Goal: Task Accomplishment & Management: Complete application form

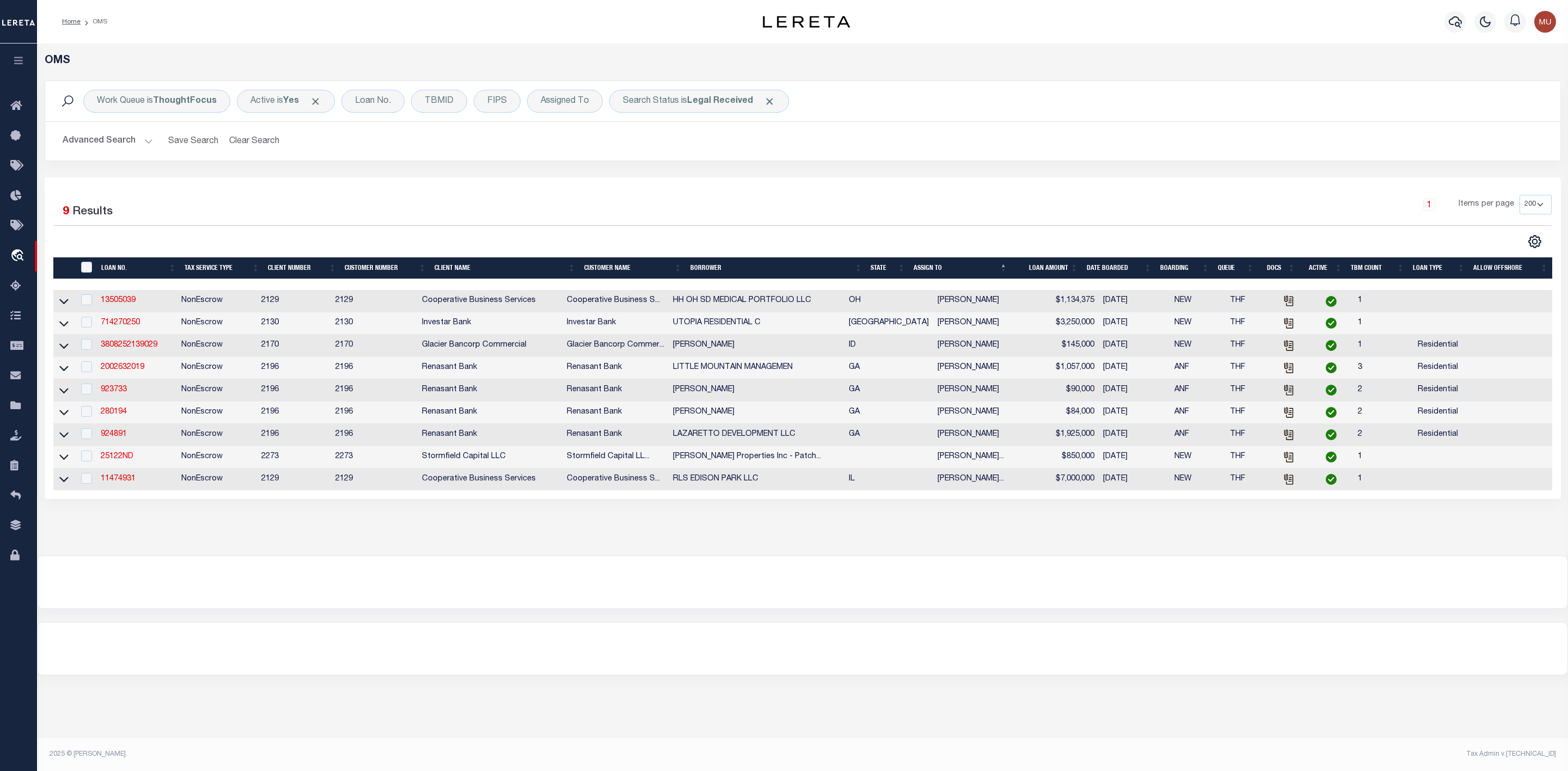
select select "200"
click at [706, 110] on div "Search Status is Legal Received" at bounding box center [699, 101] width 180 height 23
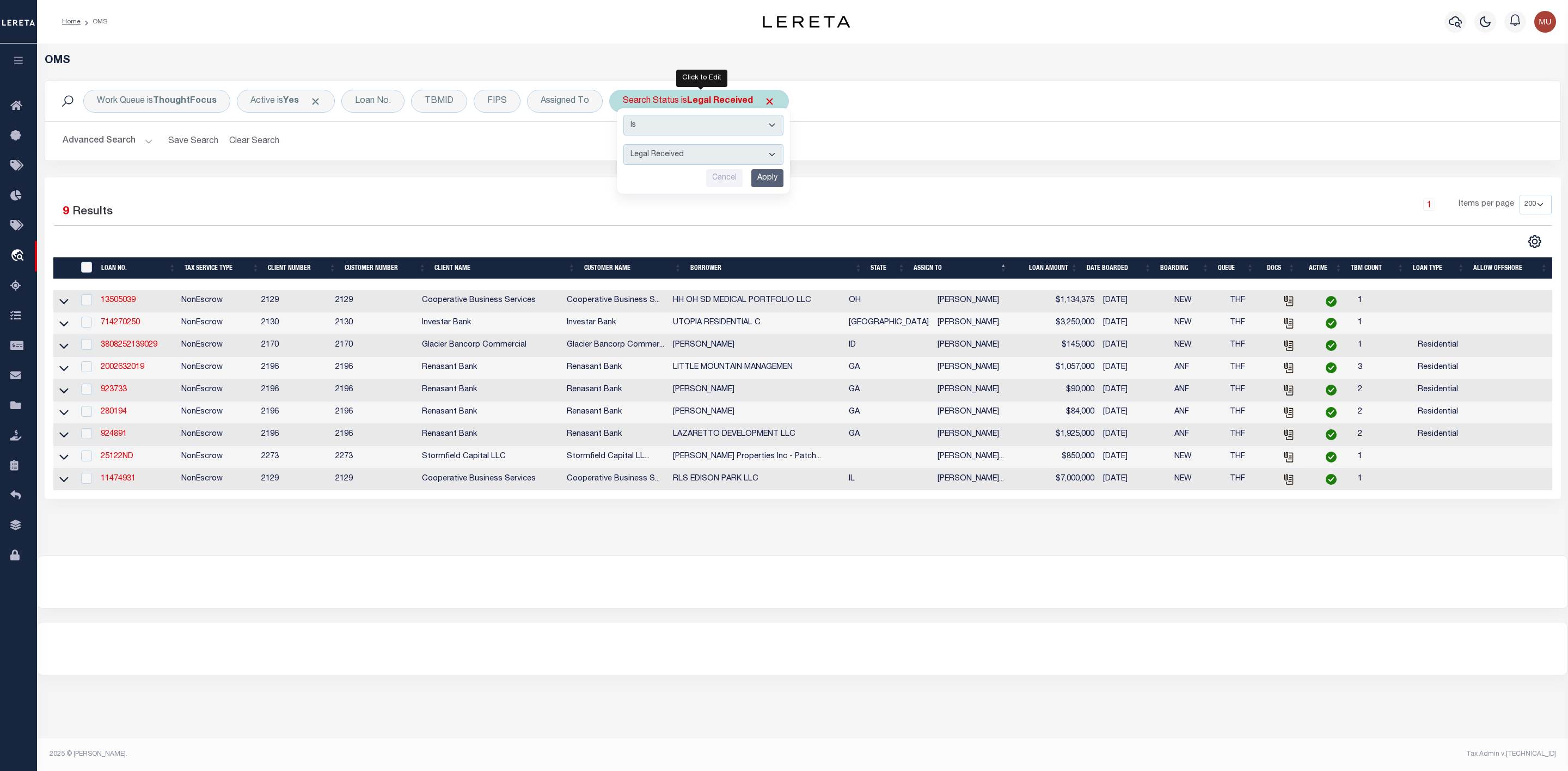
click at [691, 155] on select "Automated Search Bad Parcel Complete Duplicate Parcel High Dollar Reporting In …" at bounding box center [703, 155] width 160 height 20
select select "IP"
click at [626, 145] on select "Automated Search Bad Parcel Complete Duplicate Parcel High Dollar Reporting In …" at bounding box center [703, 155] width 160 height 20
click at [779, 183] on input "Apply" at bounding box center [768, 177] width 32 height 18
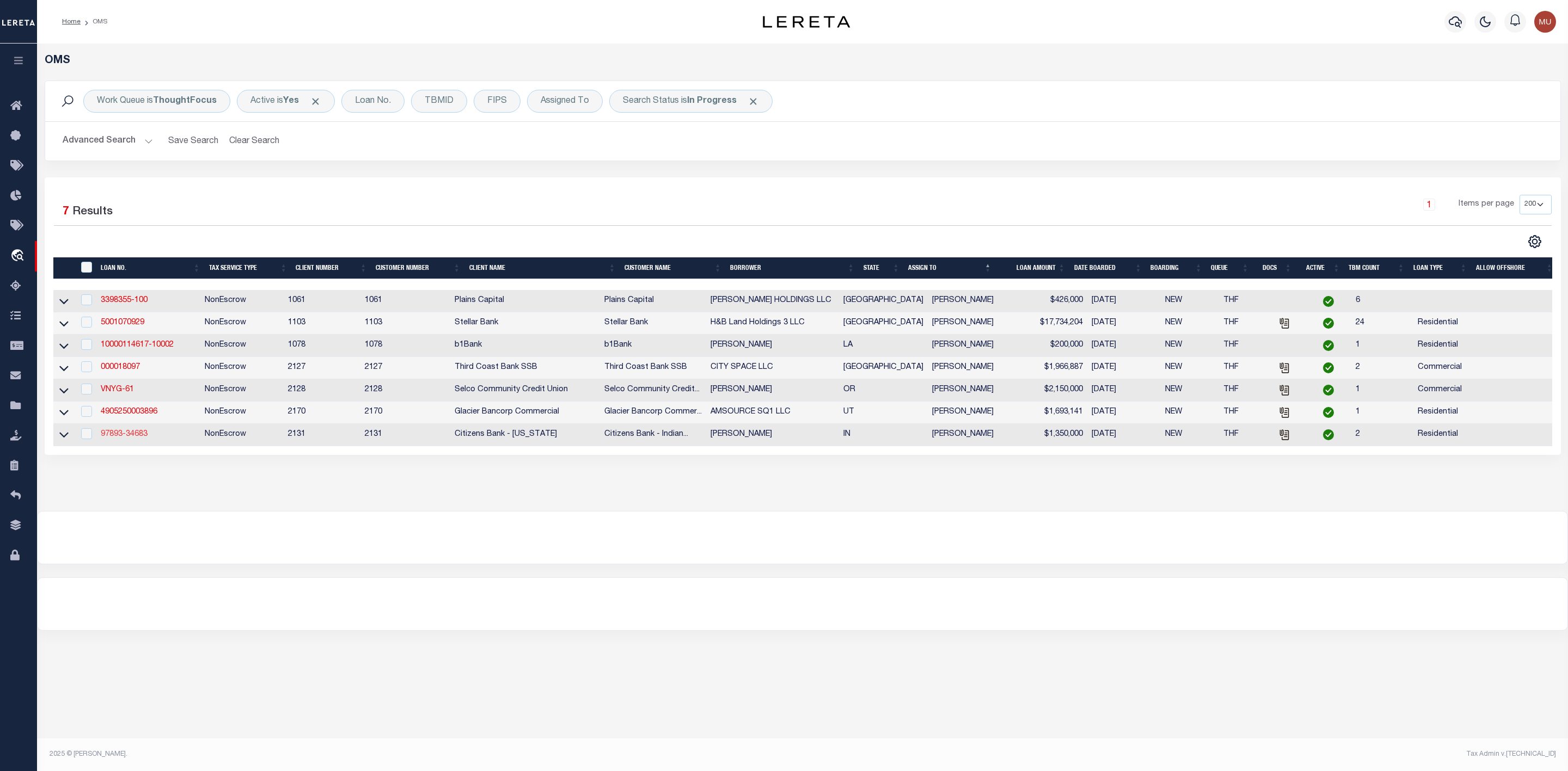
click at [146, 437] on link "97893-34683" at bounding box center [124, 434] width 47 height 8
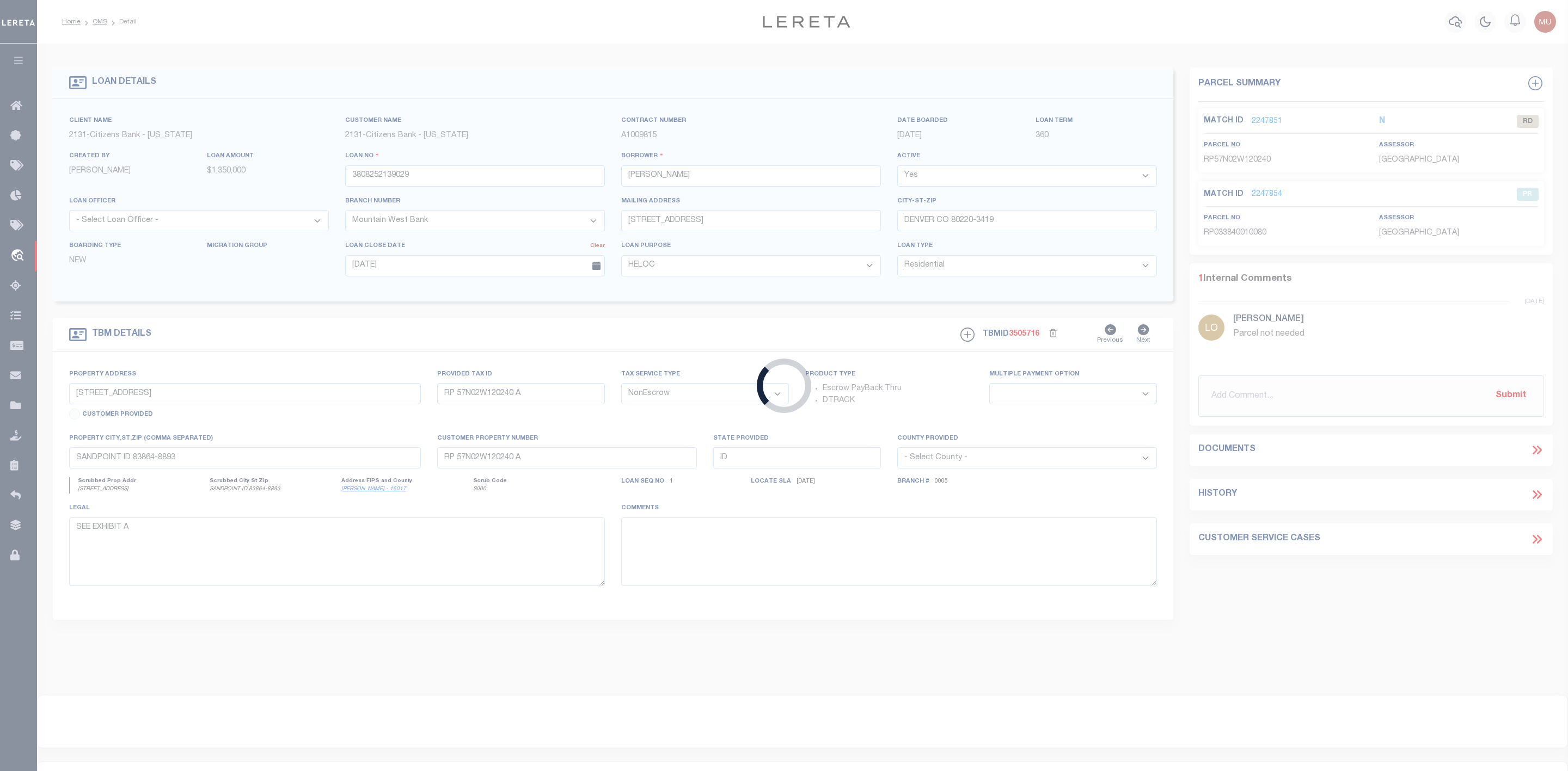
type input "97893-34683"
type input "[PERSON_NAME]"
select select
type input "[STREET_ADDRESS][PERSON_NAME]"
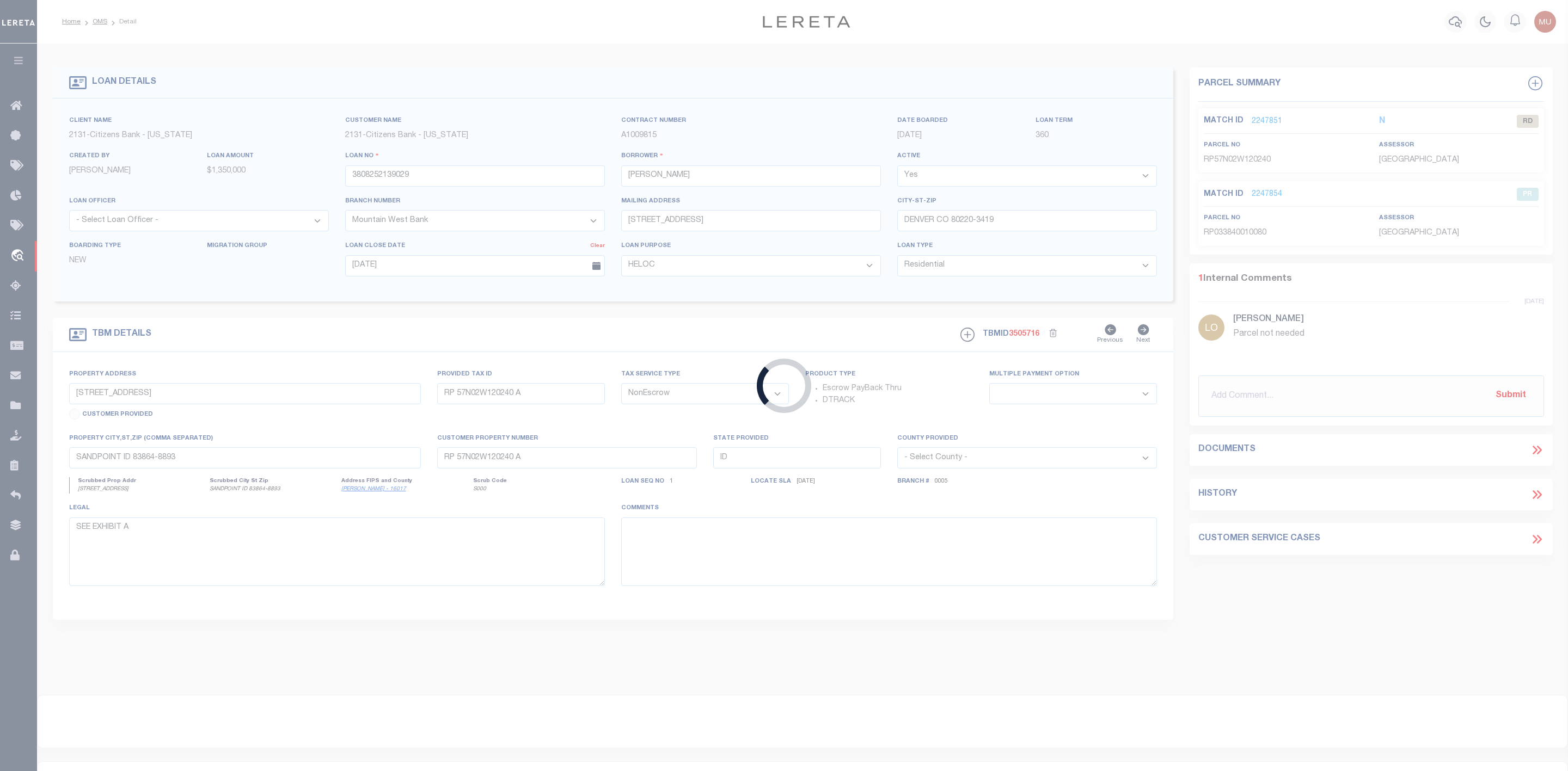
type input "[GEOGRAPHIC_DATA] IN 46158-9590"
type input "[DATE]"
select select
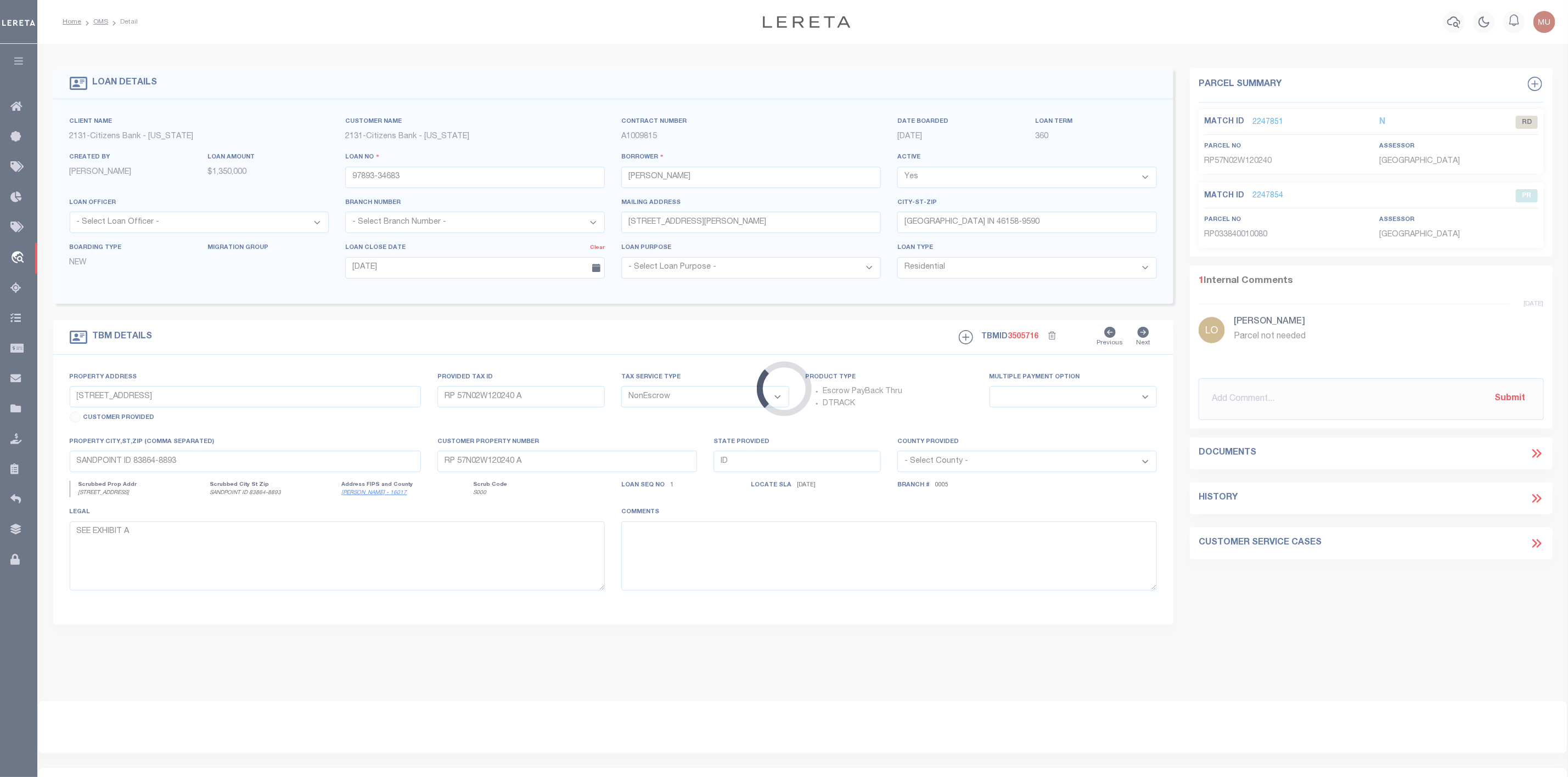
type input "[STREET_ADDRESS]"
type input "55-06-10-100-004.000-015"
select select
type input "[GEOGRAPHIC_DATA] IN 46158-6206"
type input "IN"
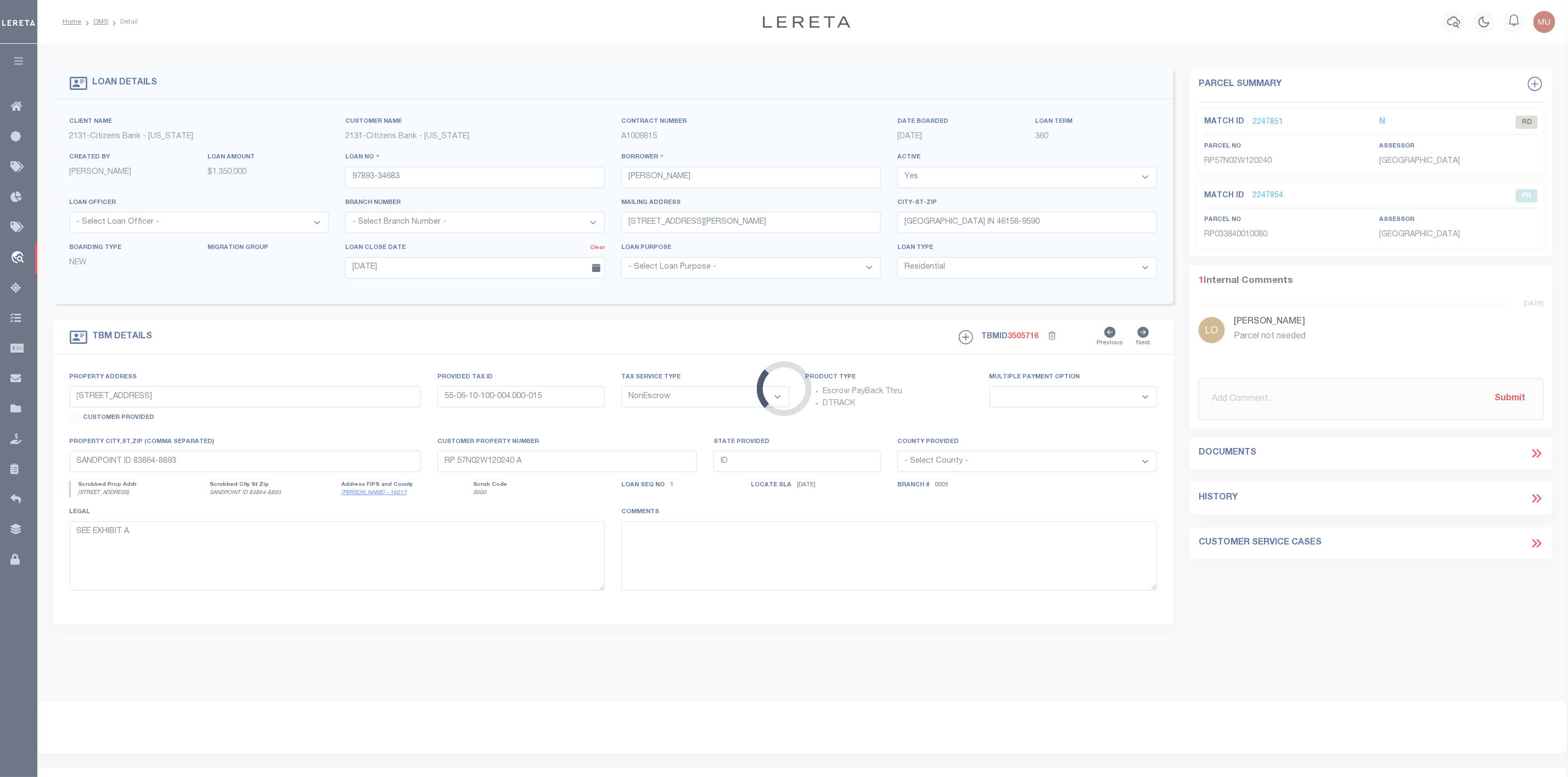
type textarea "SEE ATTACHED LEGAL DESCRIPTION"
select select "72256"
select select "17629"
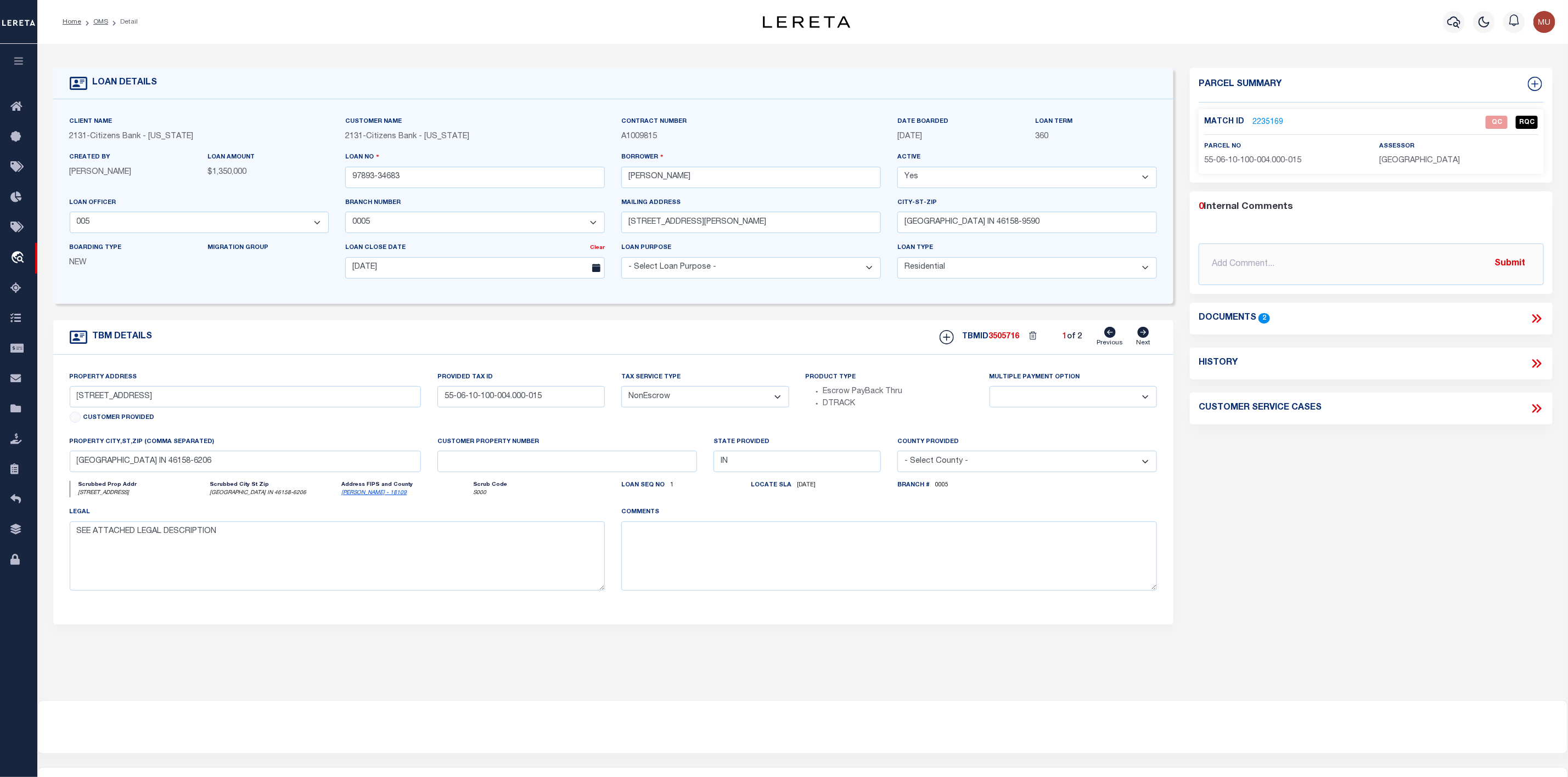
click at [1533, 321] on icon at bounding box center [1536, 318] width 15 height 15
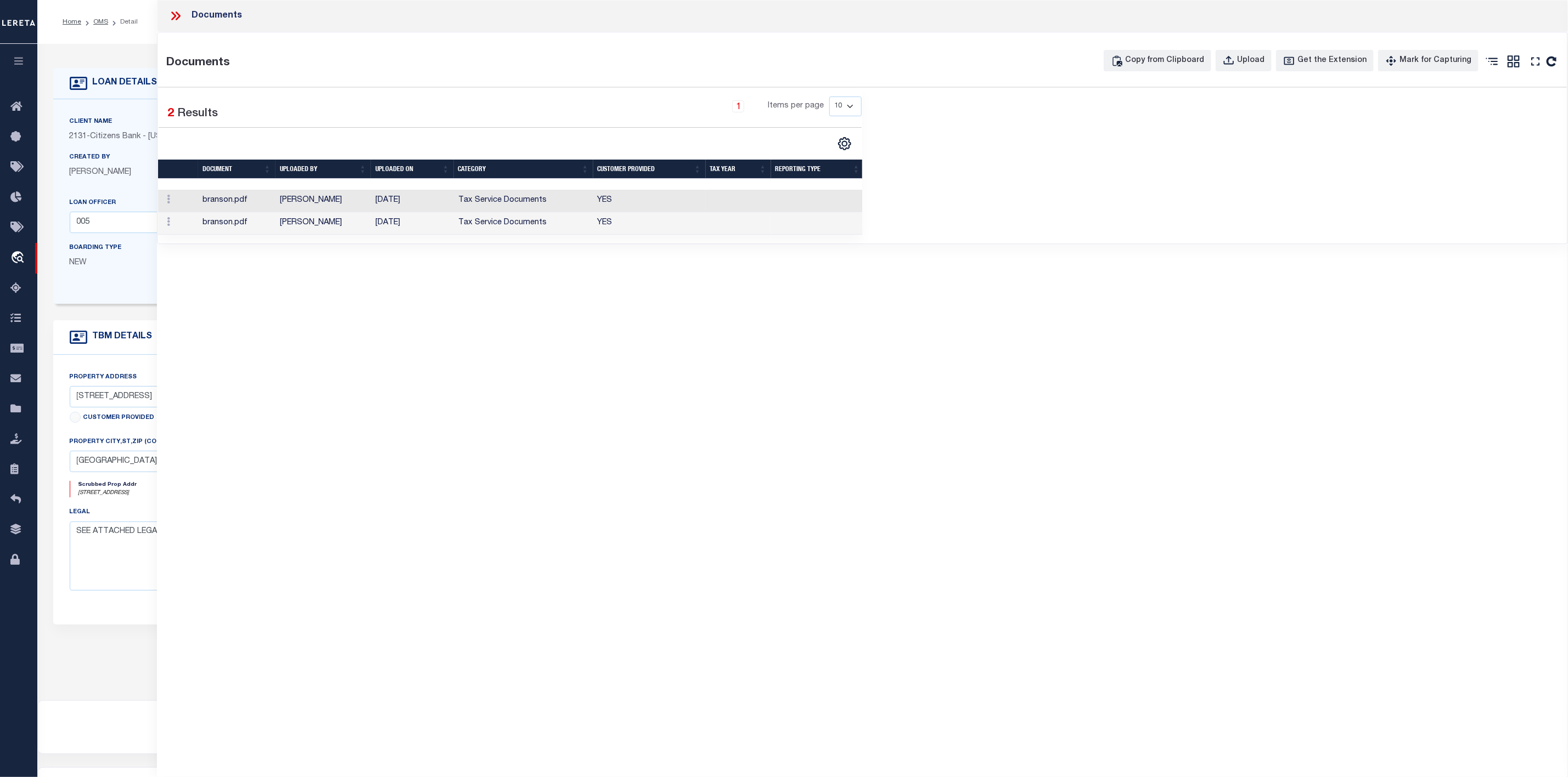
click at [304, 205] on td "[PERSON_NAME]" at bounding box center [324, 201] width 96 height 22
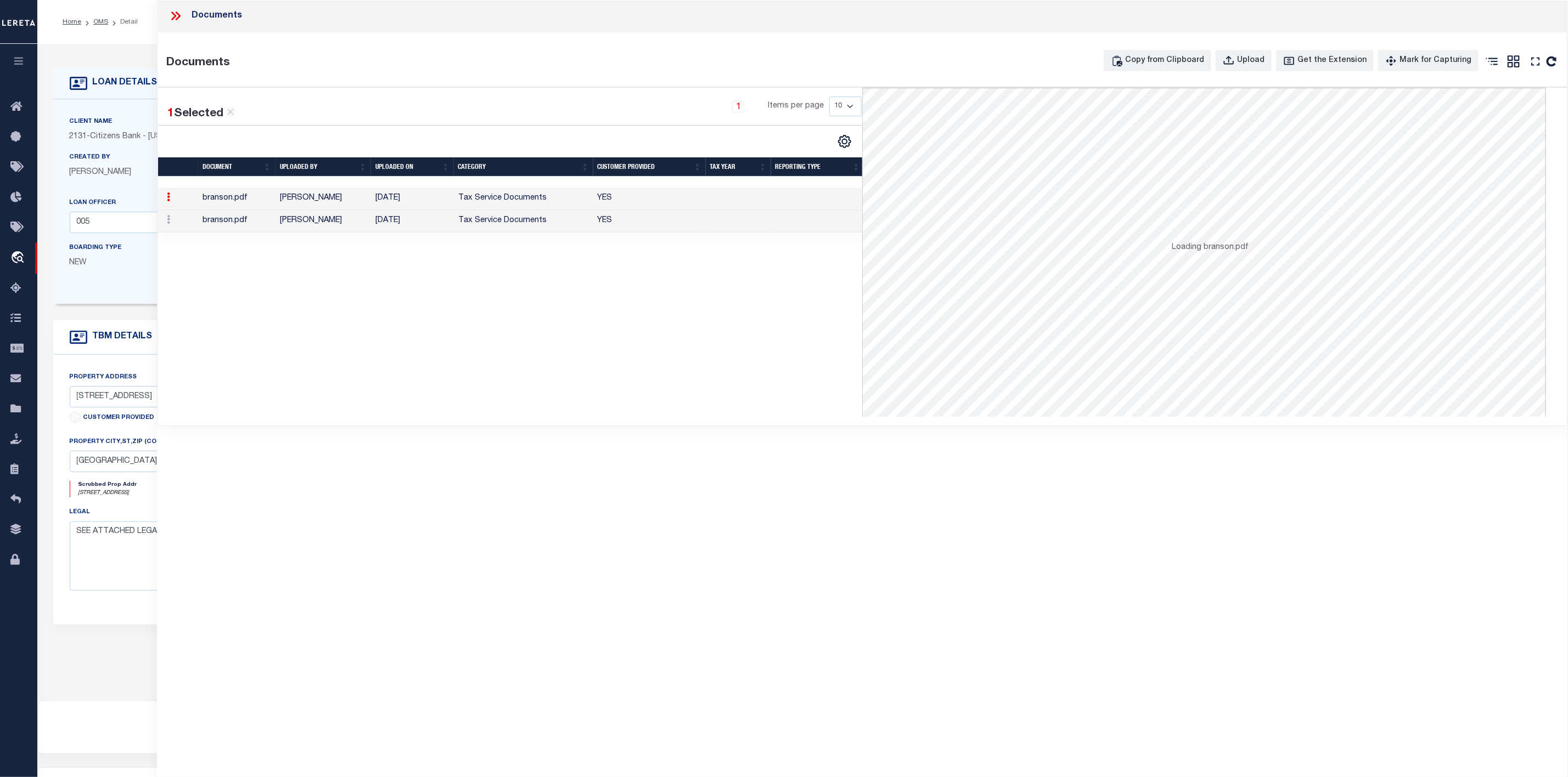
click at [304, 205] on td "[PERSON_NAME]" at bounding box center [324, 199] width 96 height 22
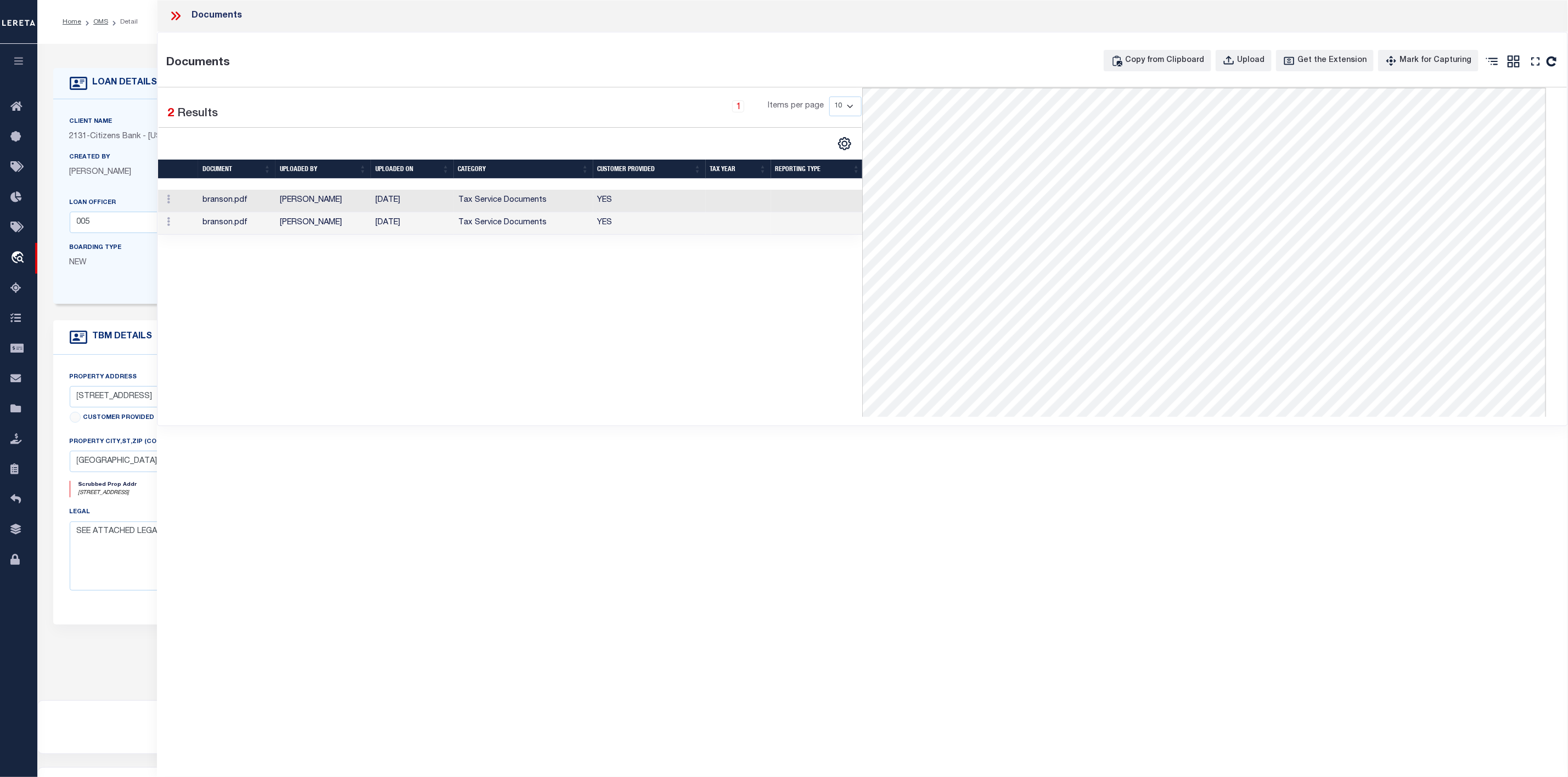
click at [178, 16] on icon at bounding box center [175, 15] width 15 height 15
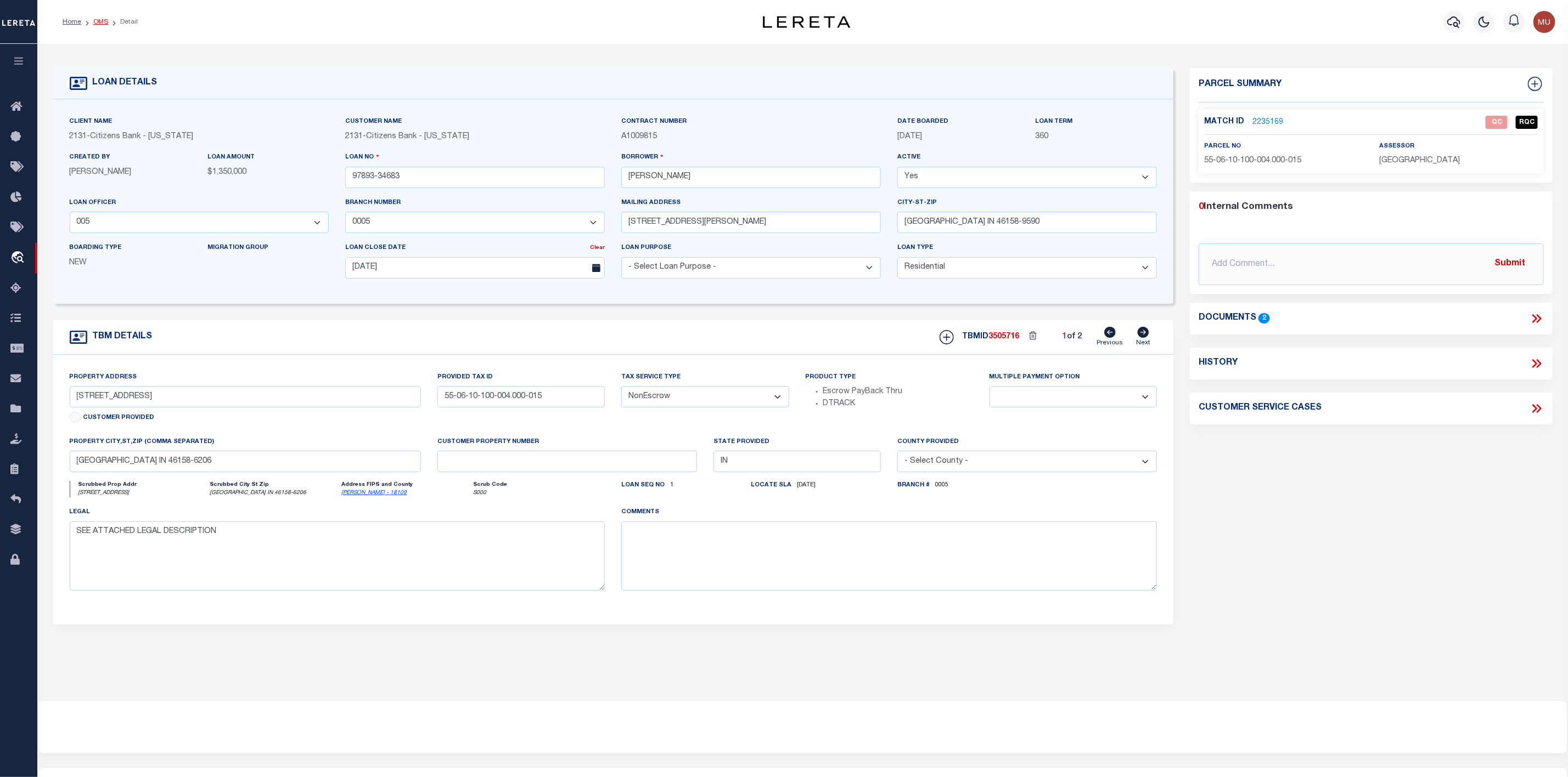
click at [99, 21] on link "OMS" at bounding box center [100, 22] width 15 height 7
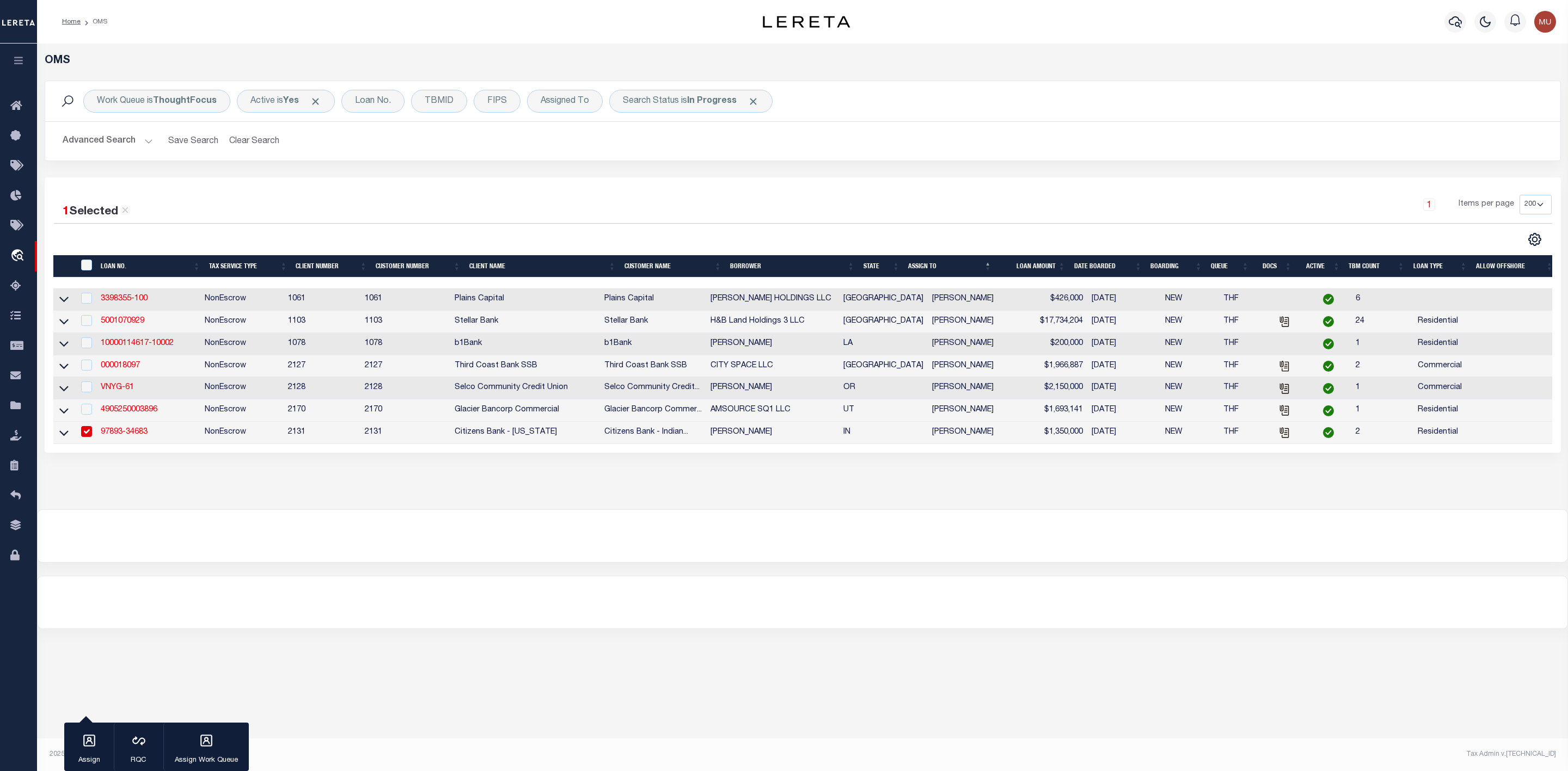
click at [116, 435] on link "97893-34683" at bounding box center [124, 432] width 47 height 8
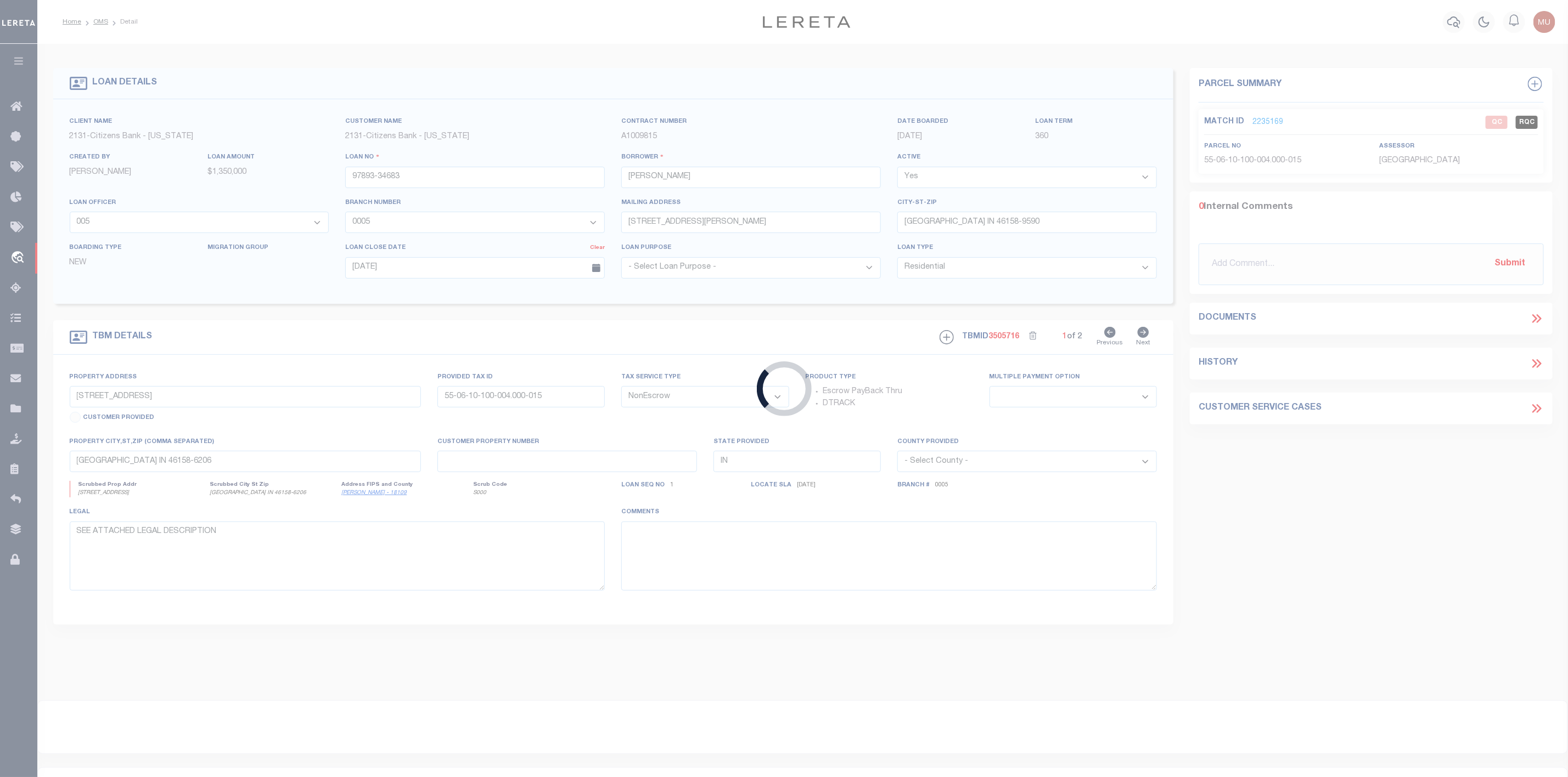
select select "72256"
select select "17629"
select select
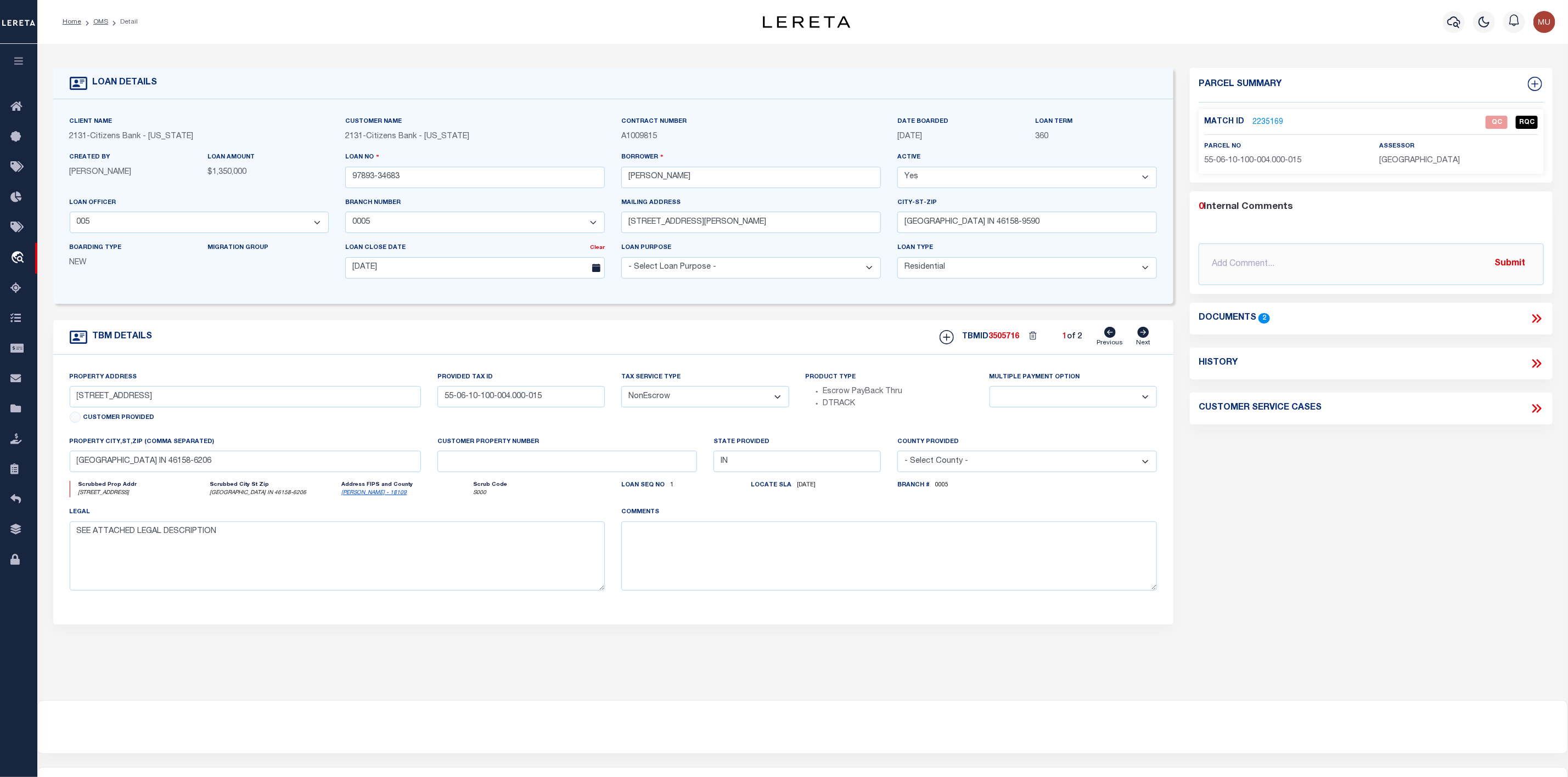
click at [1274, 122] on link "2235169" at bounding box center [1268, 122] width 31 height 11
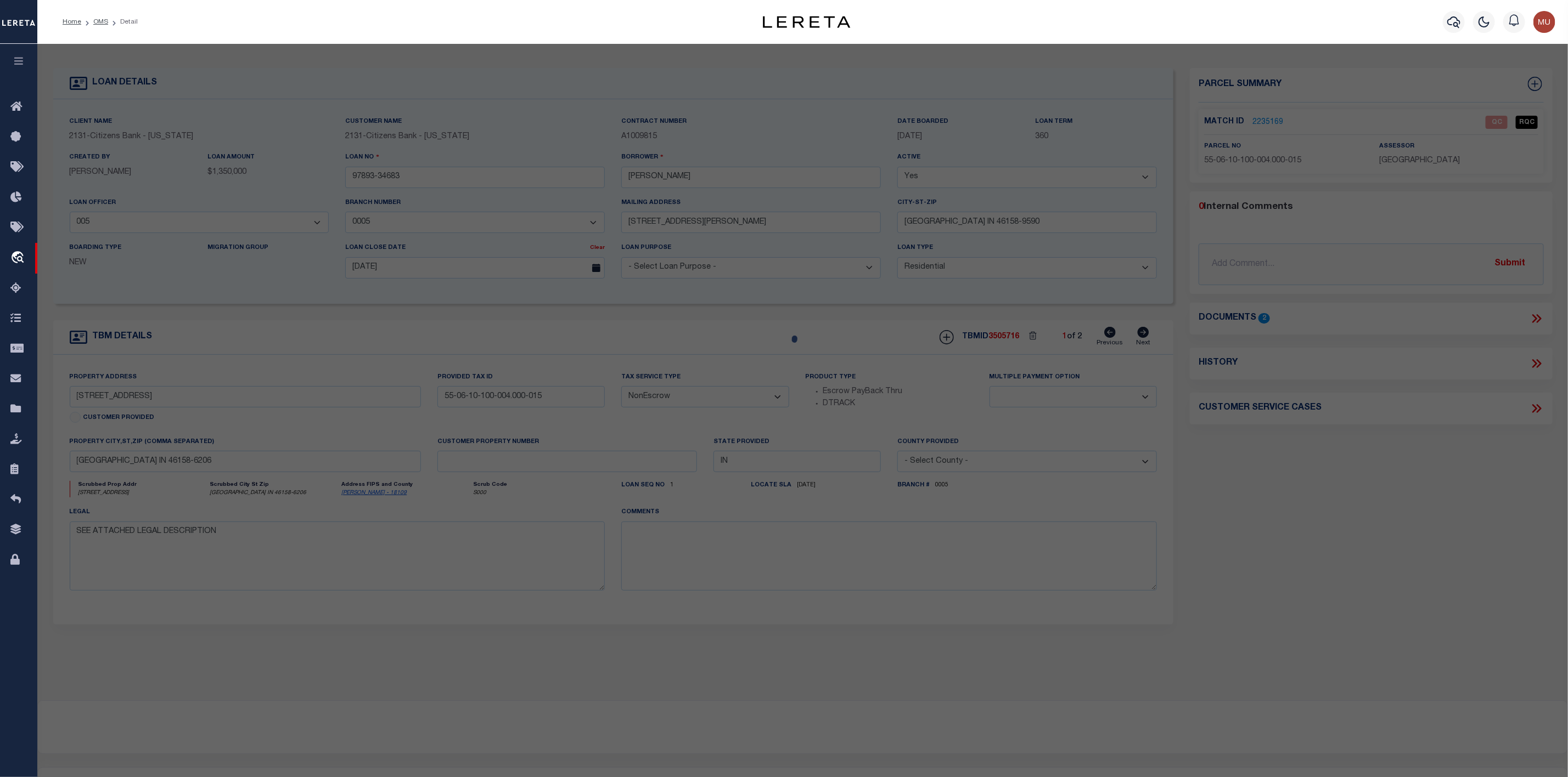
checkbox input "false"
select select "QC"
type input "Grass [PERSON_NAME]"
select select "AGW"
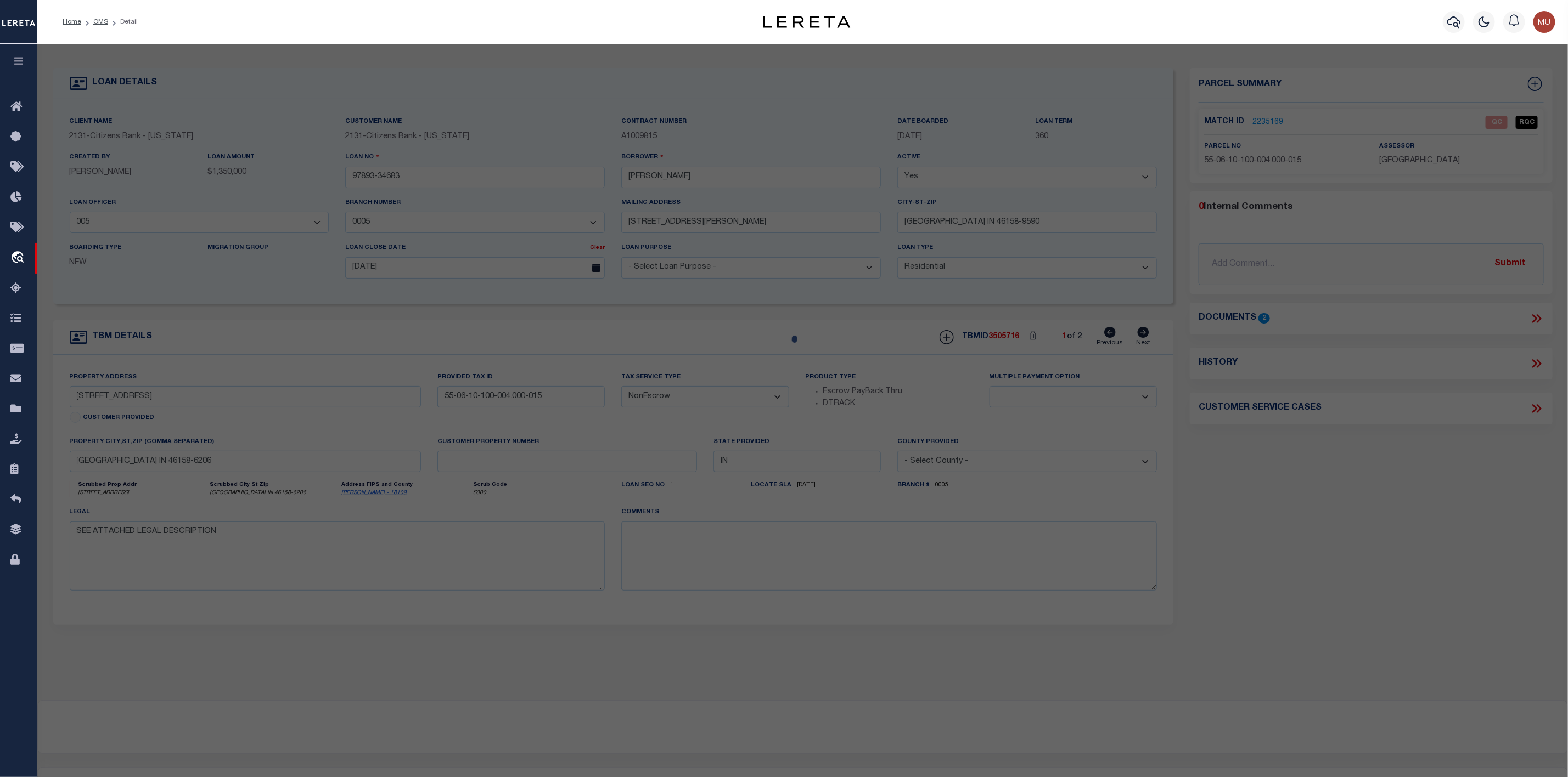
select select "LEG"
type input "[STREET_ADDRESS]"
type input "[GEOGRAPHIC_DATA], IN 46158"
type textarea "S10 T13 R2E S NW NW & SW NW 13.28 A"
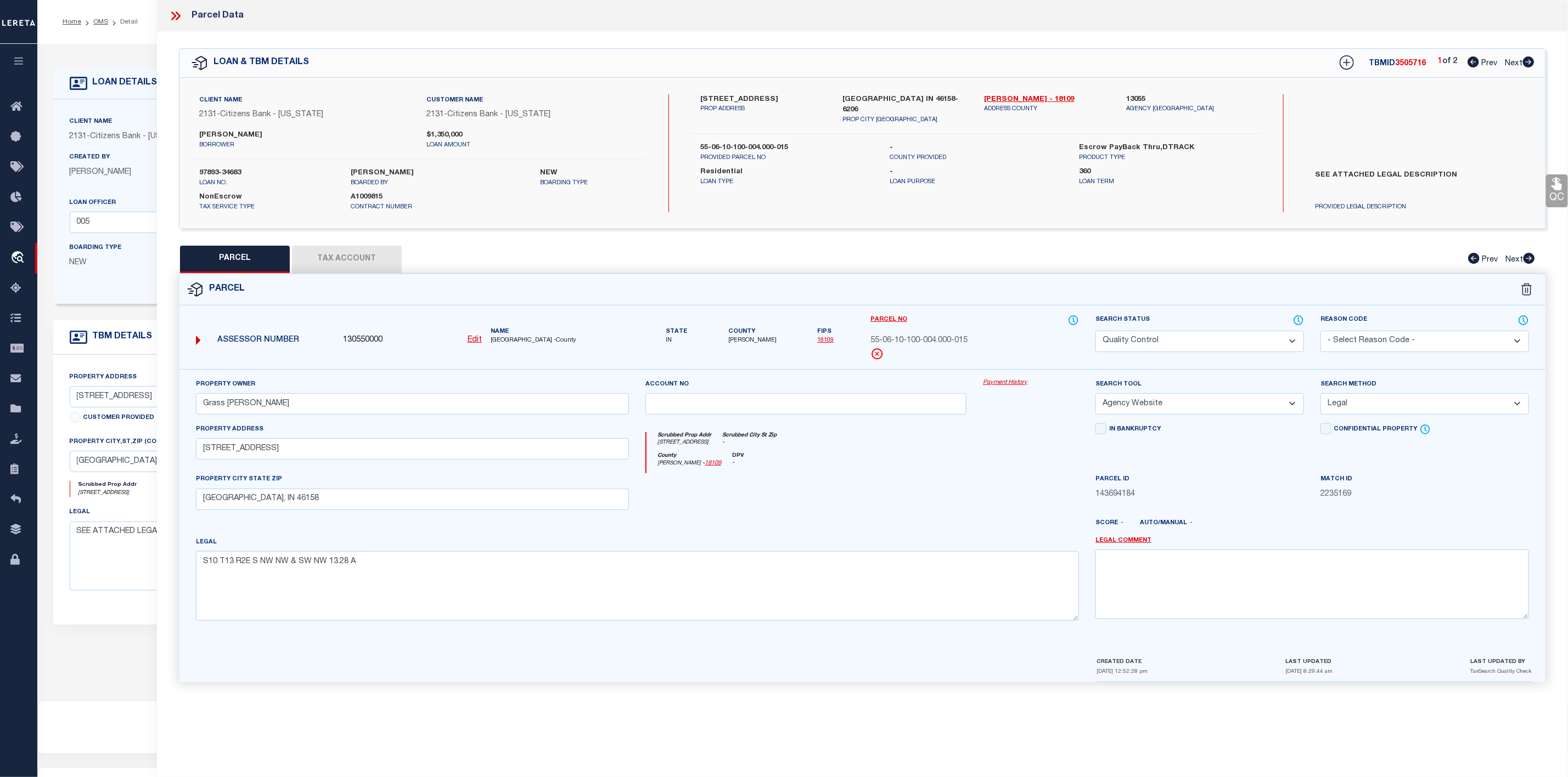
click at [1533, 60] on icon at bounding box center [1528, 62] width 11 height 11
select select "AS"
select select
checkbox input "false"
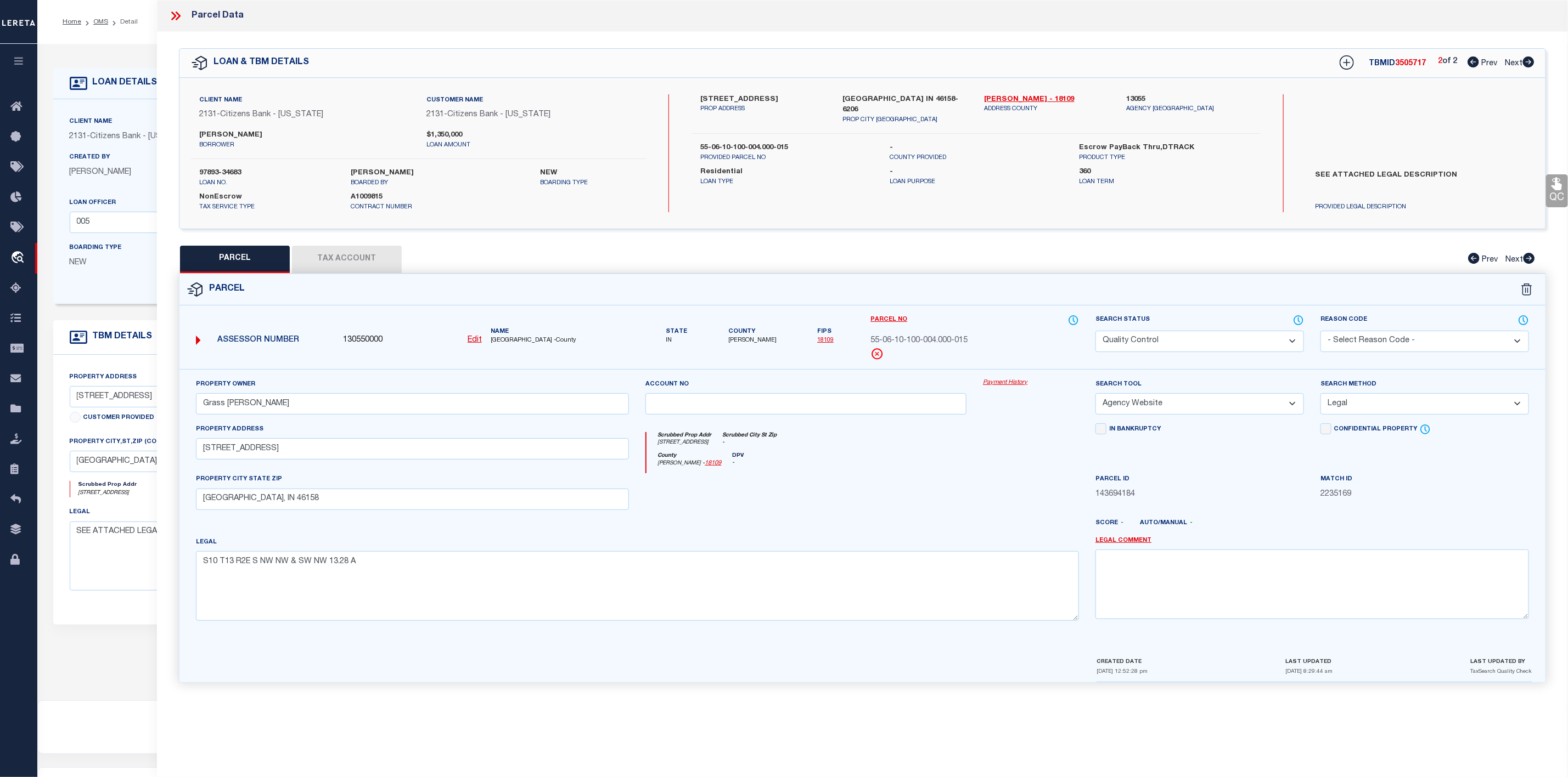
checkbox input "false"
select select "IP"
checkbox input "false"
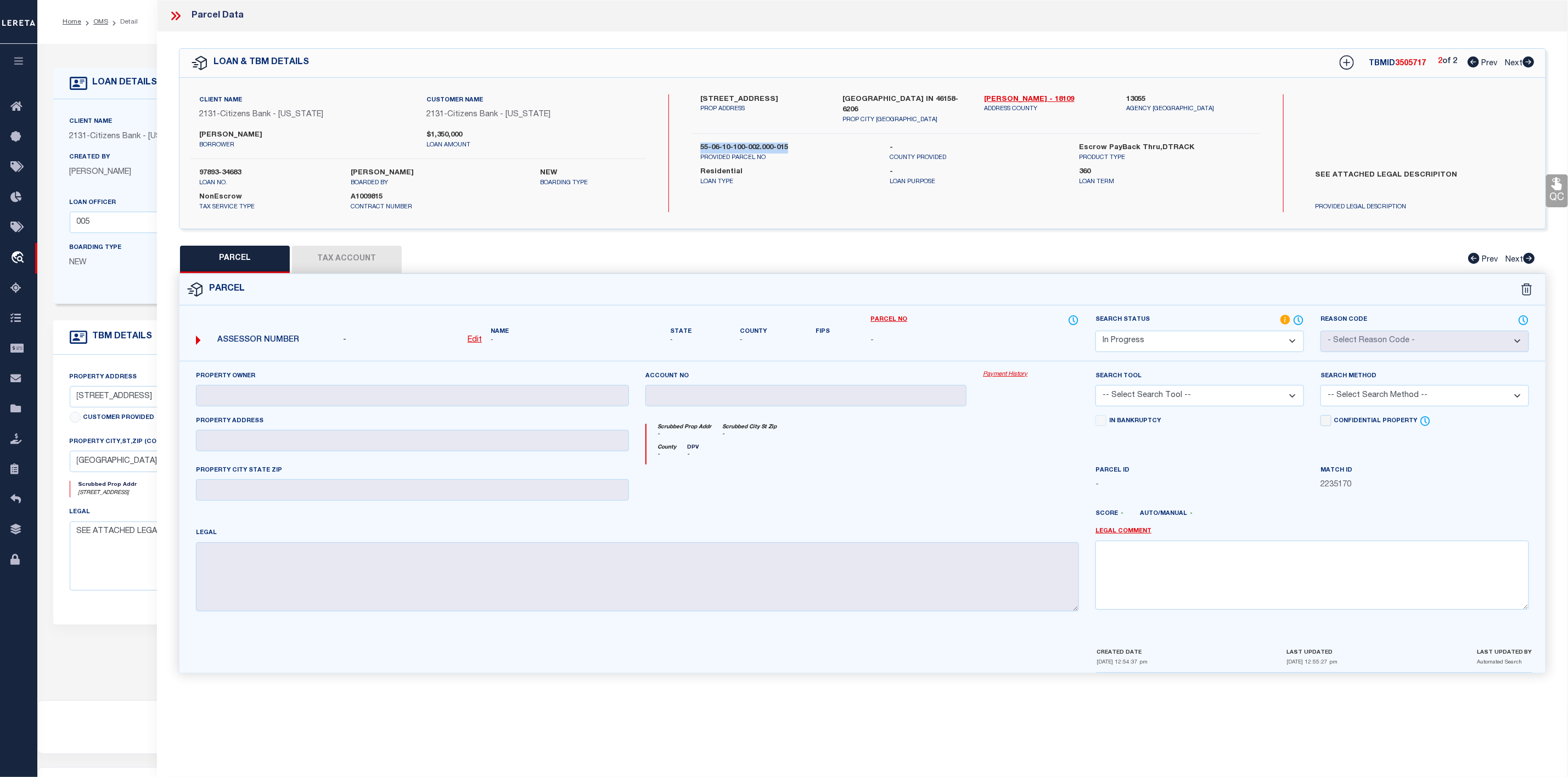
drag, startPoint x: 698, startPoint y: 132, endPoint x: 793, endPoint y: 135, distance: 95.0
click at [793, 143] on div "55-06-10-100-002.000-015 PROVIDED PARCEL NO" at bounding box center [786, 152] width 189 height 20
copy label "55-06-10-100-002.000-015"
click at [180, 15] on icon at bounding box center [178, 15] width 5 height 9
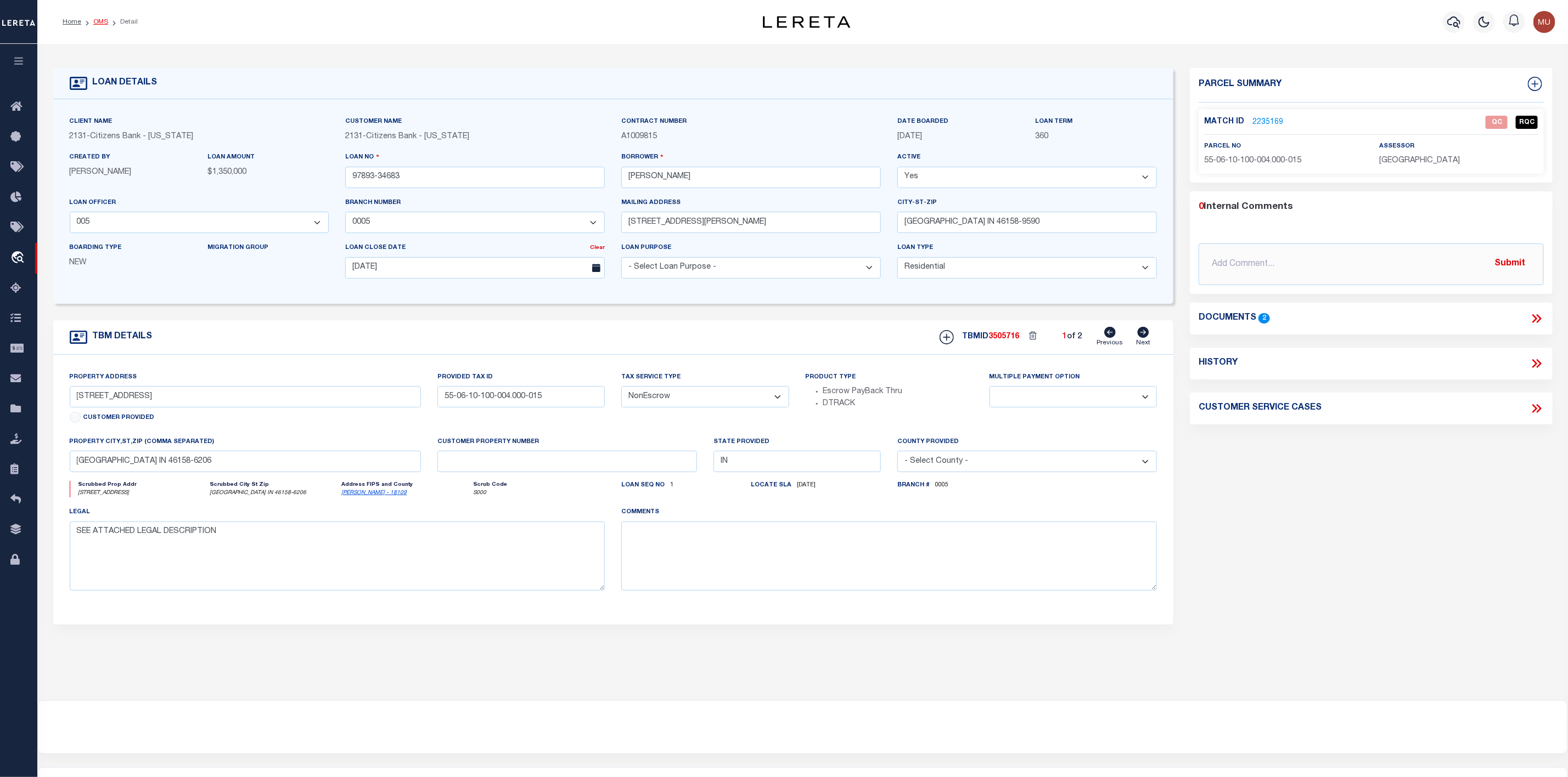
click at [102, 19] on link "OMS" at bounding box center [100, 22] width 15 height 7
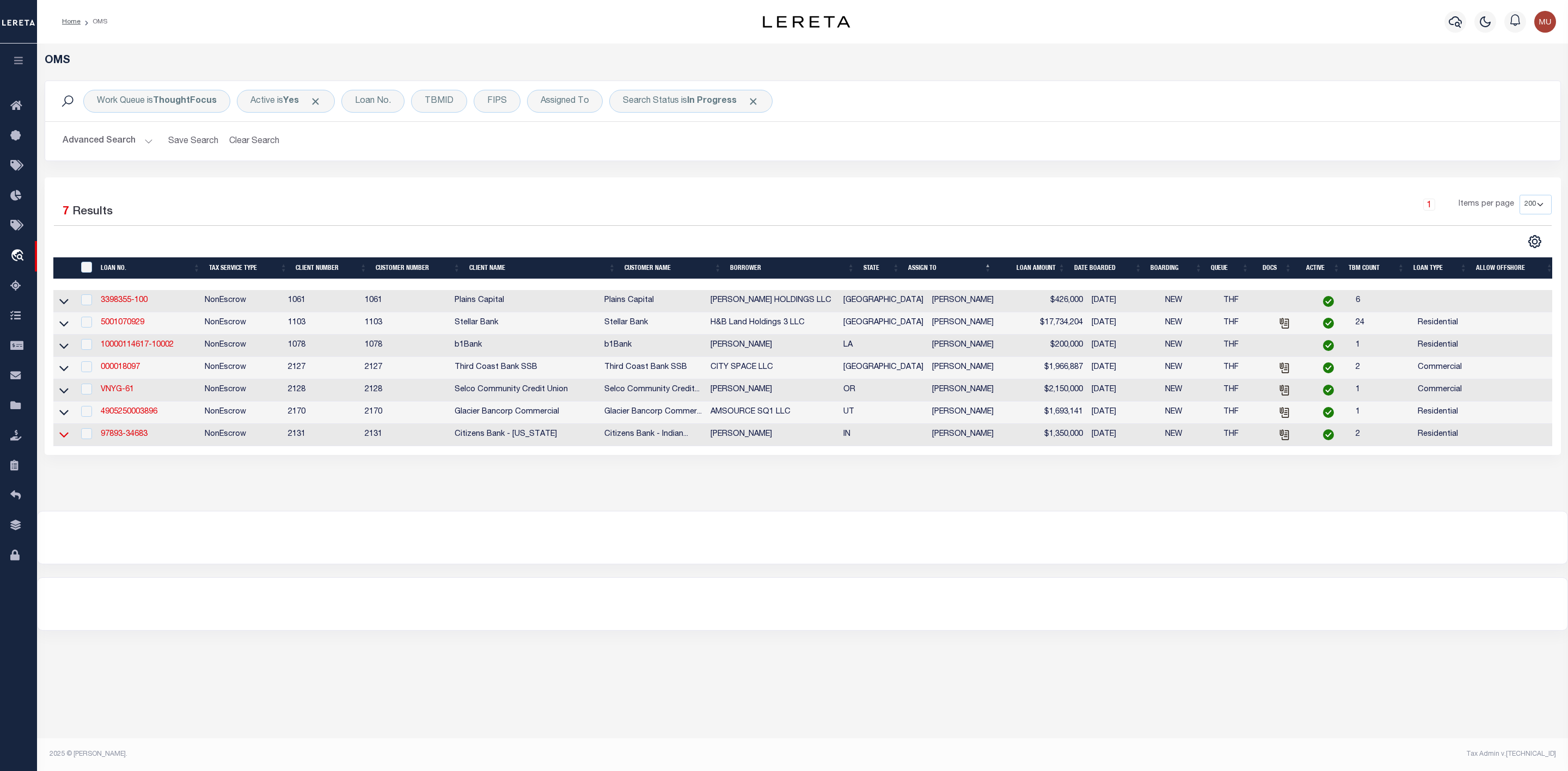
click at [61, 438] on icon at bounding box center [64, 436] width 9 height 5
